Goal: Task Accomplishment & Management: Use online tool/utility

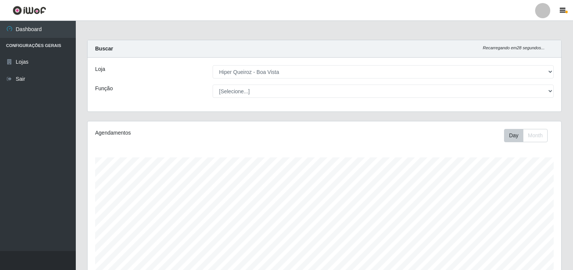
select select "514"
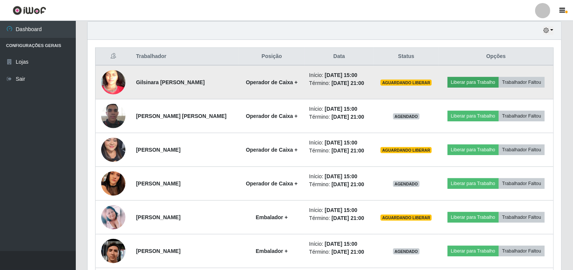
scroll to position [157, 473]
click at [467, 80] on button "Liberar para Trabalho" at bounding box center [472, 82] width 51 height 11
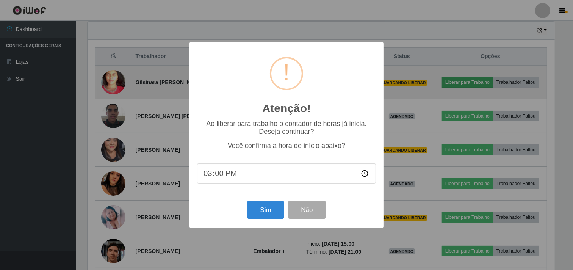
scroll to position [157, 468]
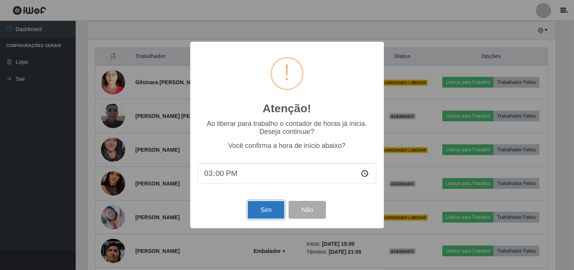
click at [269, 213] on button "Sim" at bounding box center [266, 210] width 37 height 18
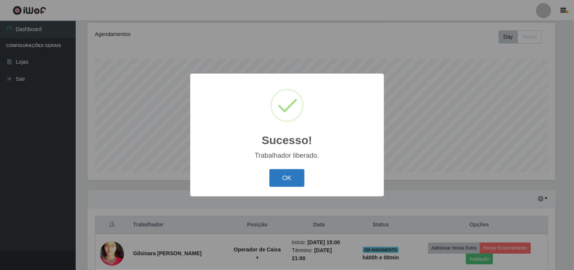
click at [281, 179] on button "OK" at bounding box center [287, 178] width 35 height 18
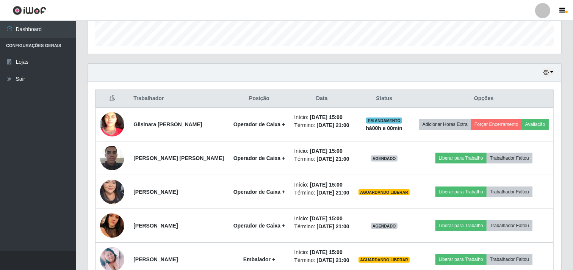
scroll to position [267, 0]
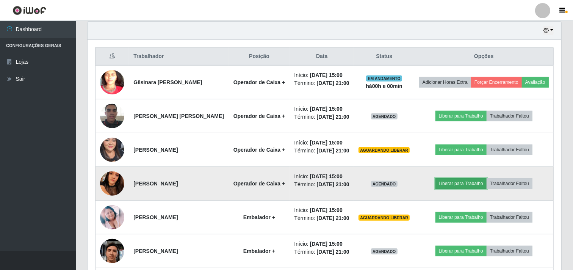
click at [453, 189] on button "Liberar para Trabalho" at bounding box center [460, 183] width 51 height 11
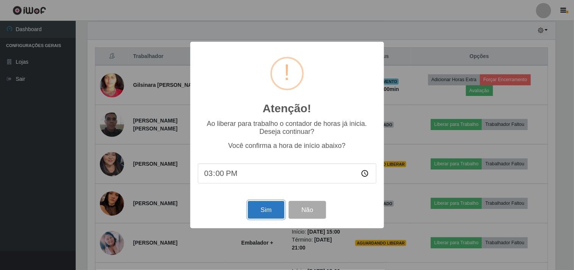
click at [275, 208] on button "Sim" at bounding box center [266, 210] width 37 height 18
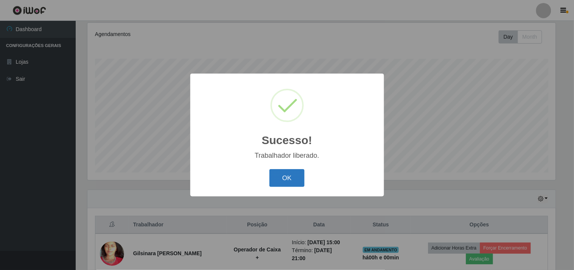
click at [289, 175] on button "OK" at bounding box center [287, 178] width 35 height 18
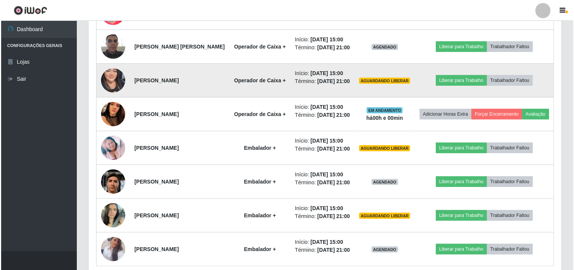
scroll to position [351, 0]
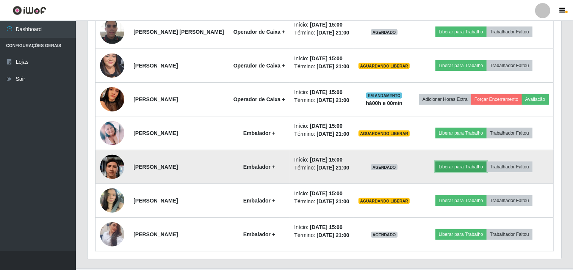
click at [455, 172] on button "Liberar para Trabalho" at bounding box center [460, 166] width 51 height 11
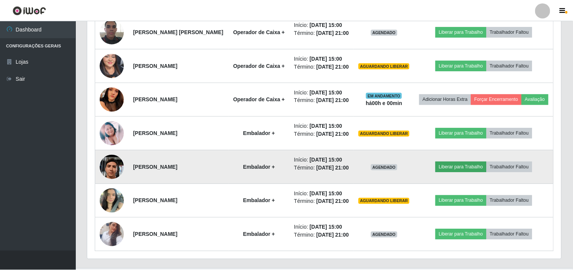
scroll to position [157, 468]
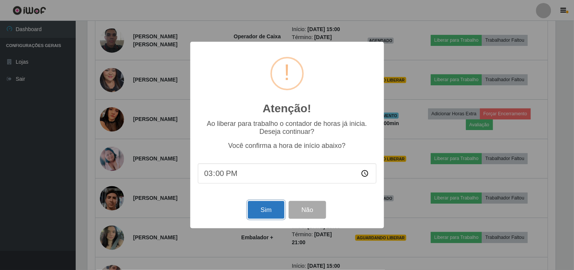
click at [262, 215] on button "Sim" at bounding box center [266, 210] width 37 height 18
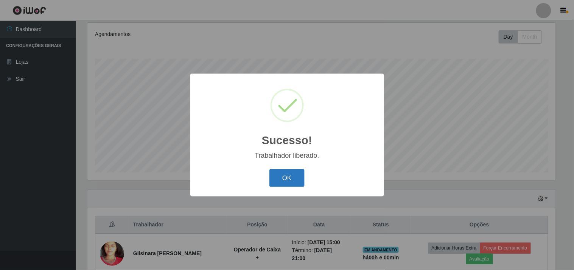
click at [295, 178] on button "OK" at bounding box center [287, 178] width 35 height 18
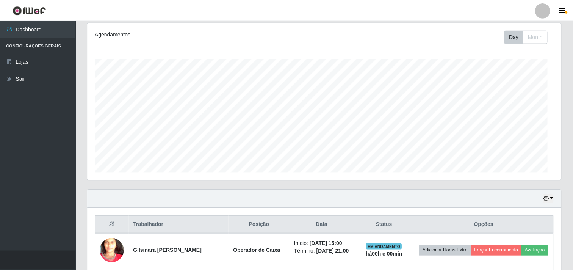
scroll to position [0, 0]
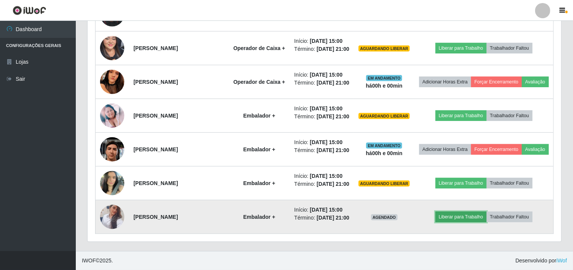
click at [463, 213] on button "Liberar para Trabalho" at bounding box center [460, 216] width 51 height 11
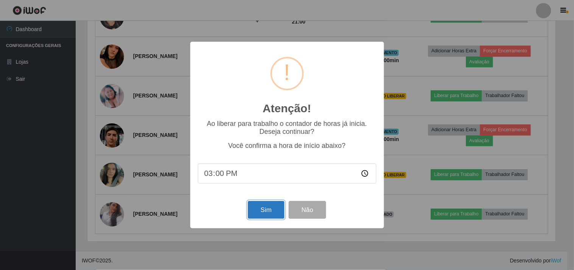
click at [273, 206] on button "Sim" at bounding box center [266, 210] width 37 height 18
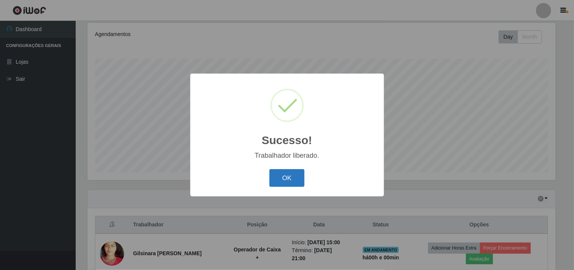
click at [286, 181] on button "OK" at bounding box center [287, 178] width 35 height 18
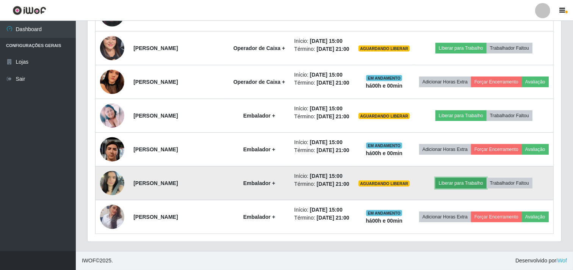
click at [453, 188] on button "Liberar para Trabalho" at bounding box center [460, 183] width 51 height 11
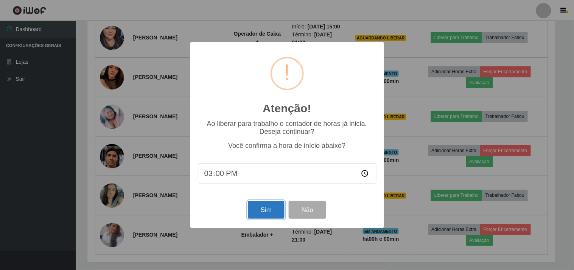
click at [263, 214] on button "Sim" at bounding box center [266, 210] width 37 height 18
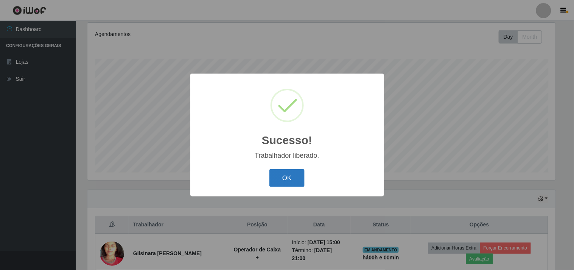
click at [292, 178] on button "OK" at bounding box center [287, 178] width 35 height 18
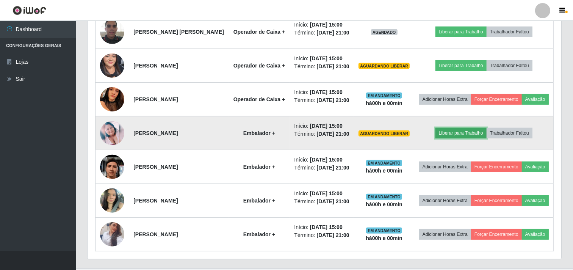
click at [460, 138] on button "Liberar para Trabalho" at bounding box center [460, 133] width 51 height 11
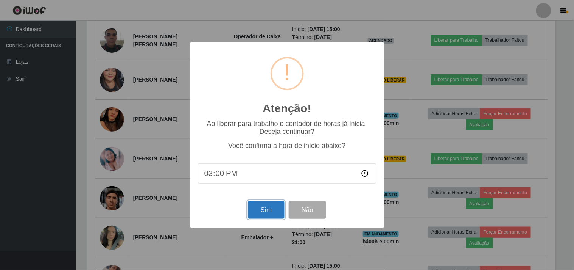
click at [260, 216] on button "Sim" at bounding box center [266, 210] width 37 height 18
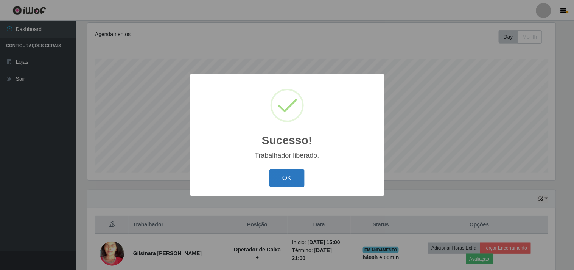
click at [279, 185] on button "OK" at bounding box center [287, 178] width 35 height 18
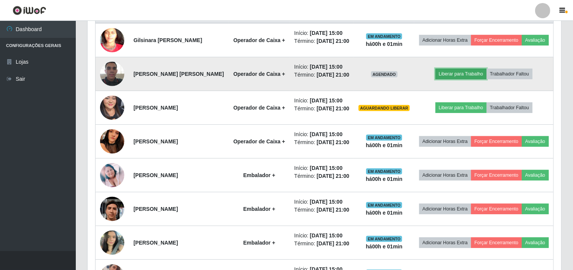
click at [451, 79] on button "Liberar para Trabalho" at bounding box center [460, 74] width 51 height 11
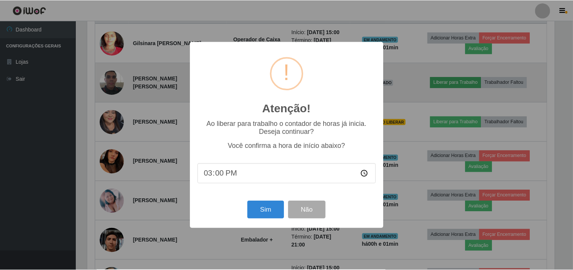
scroll to position [157, 468]
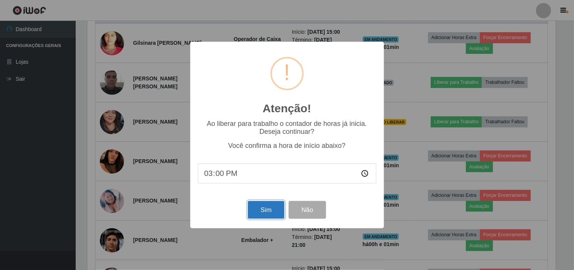
click at [264, 211] on button "Sim" at bounding box center [266, 210] width 37 height 18
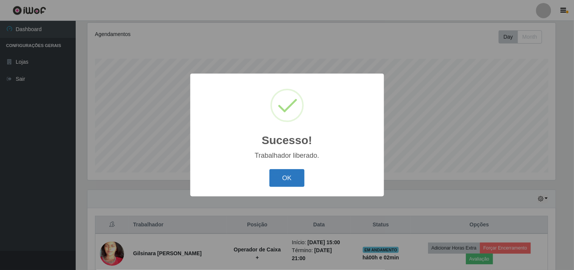
click at [281, 178] on button "OK" at bounding box center [287, 178] width 35 height 18
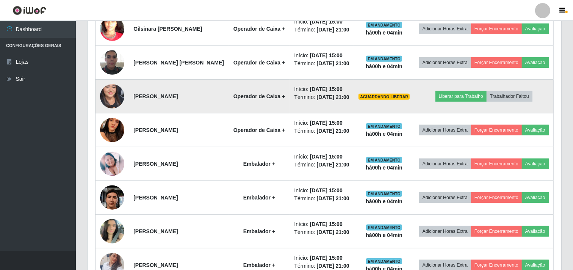
scroll to position [309, 0]
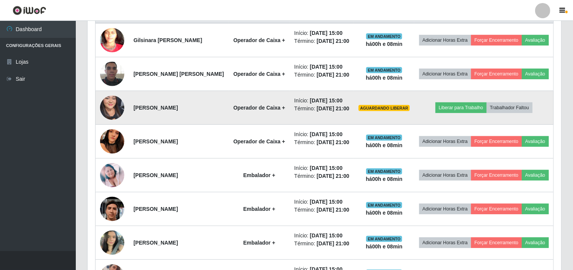
click at [110, 117] on img at bounding box center [112, 107] width 24 height 52
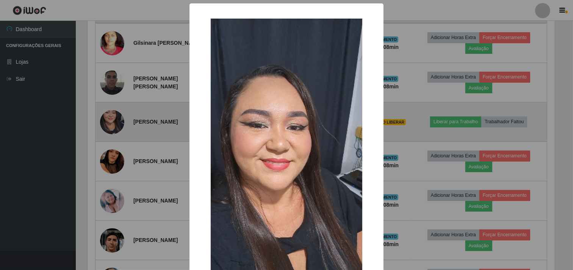
scroll to position [157, 468]
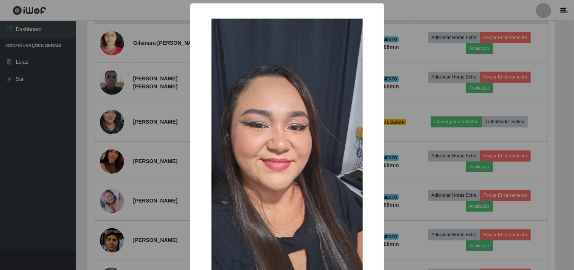
click at [136, 104] on div "× OK Cancel" at bounding box center [287, 135] width 574 height 270
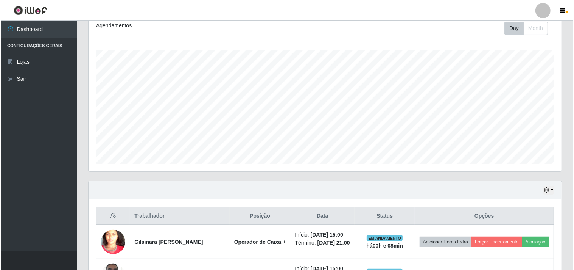
scroll to position [210, 0]
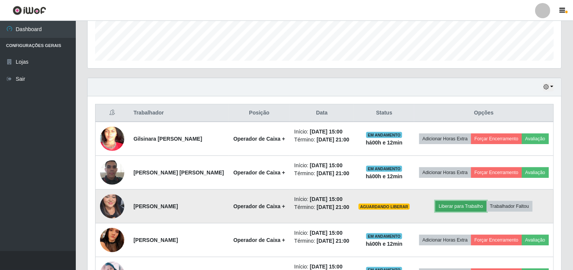
click at [449, 211] on button "Liberar para Trabalho" at bounding box center [460, 206] width 51 height 11
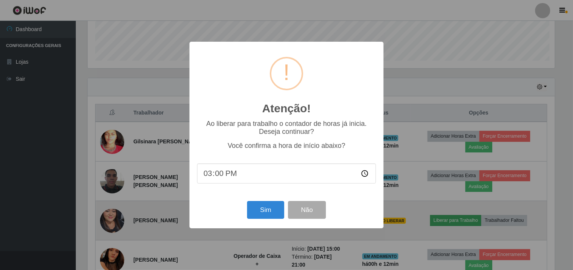
scroll to position [157, 468]
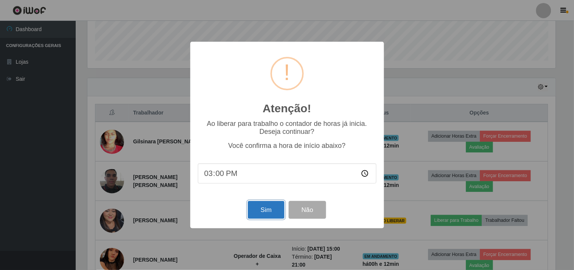
click at [270, 210] on button "Sim" at bounding box center [266, 210] width 37 height 18
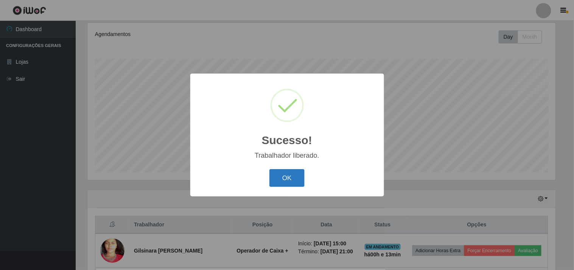
click at [289, 179] on button "OK" at bounding box center [287, 178] width 35 height 18
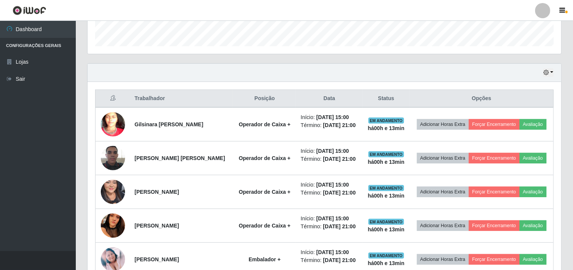
scroll to position [267, 0]
